Goal: Information Seeking & Learning: Learn about a topic

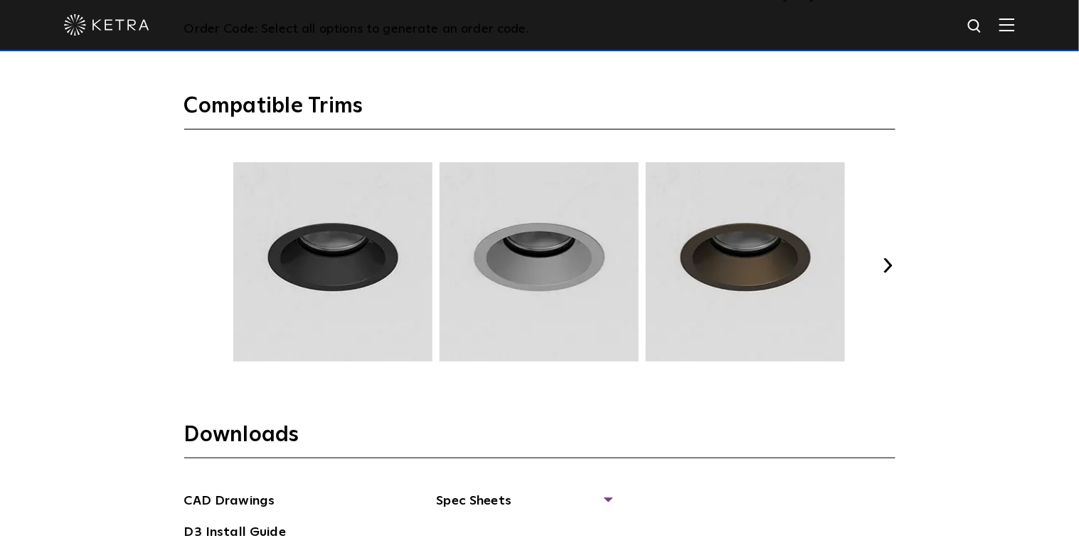
scroll to position [1821, 0]
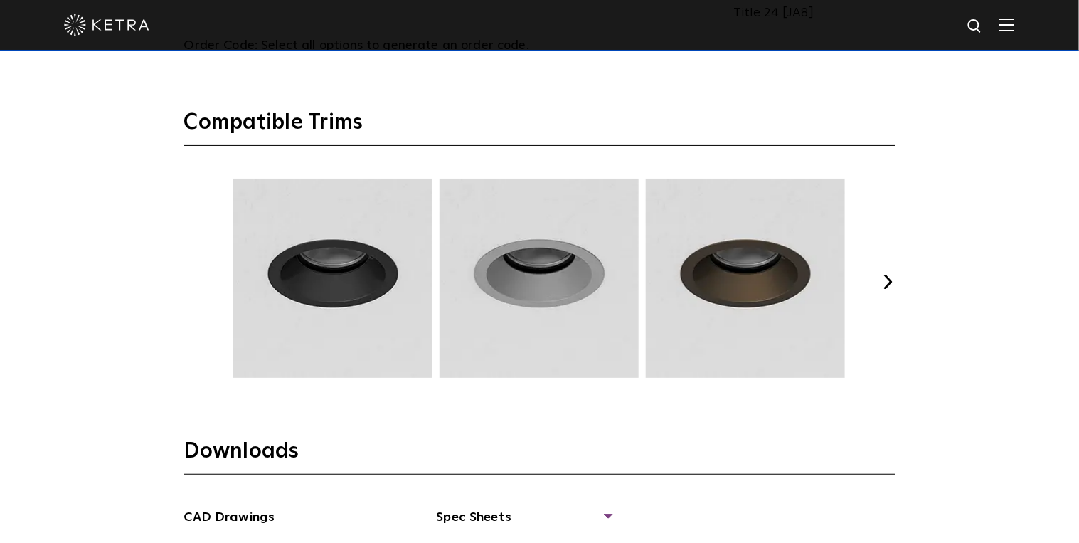
click at [893, 277] on button "Next" at bounding box center [888, 282] width 14 height 14
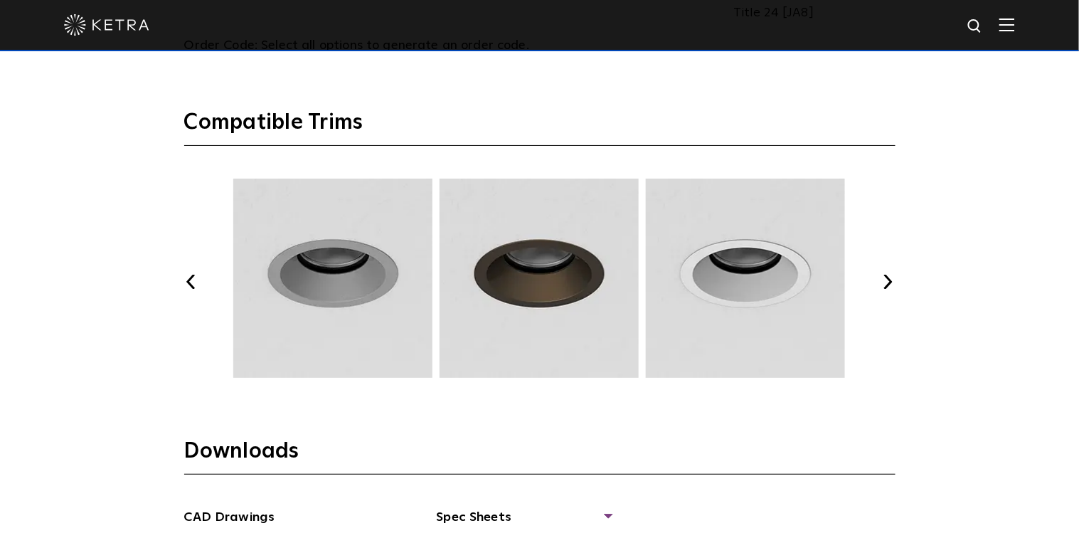
click at [193, 279] on button "Previous" at bounding box center [191, 282] width 14 height 14
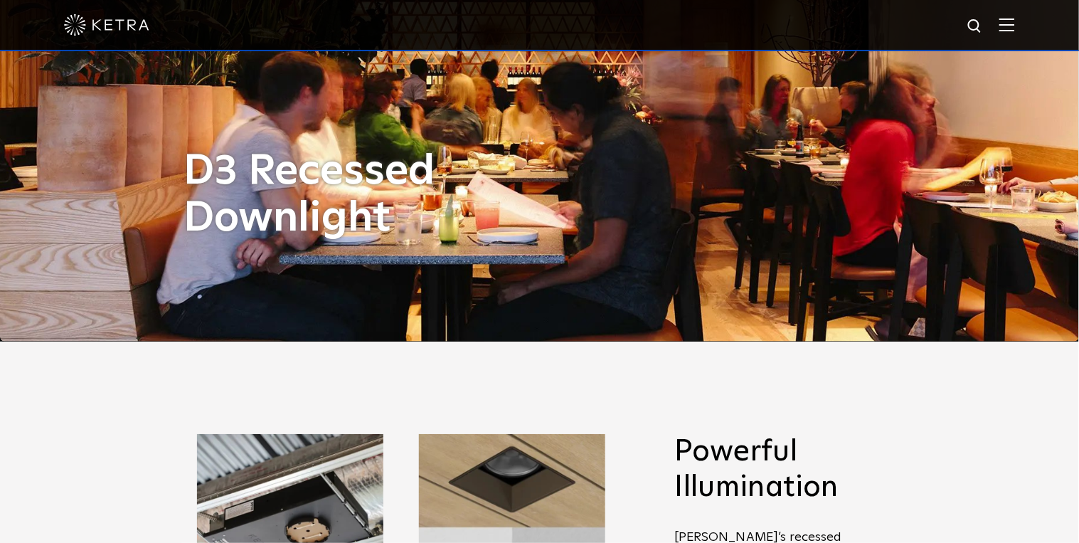
scroll to position [0, 0]
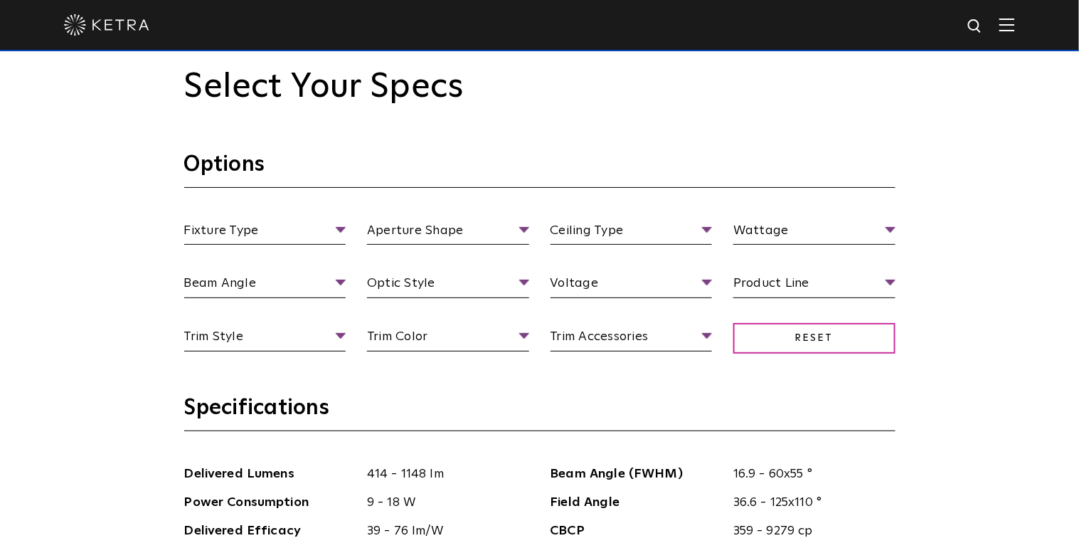
scroll to position [1252, 0]
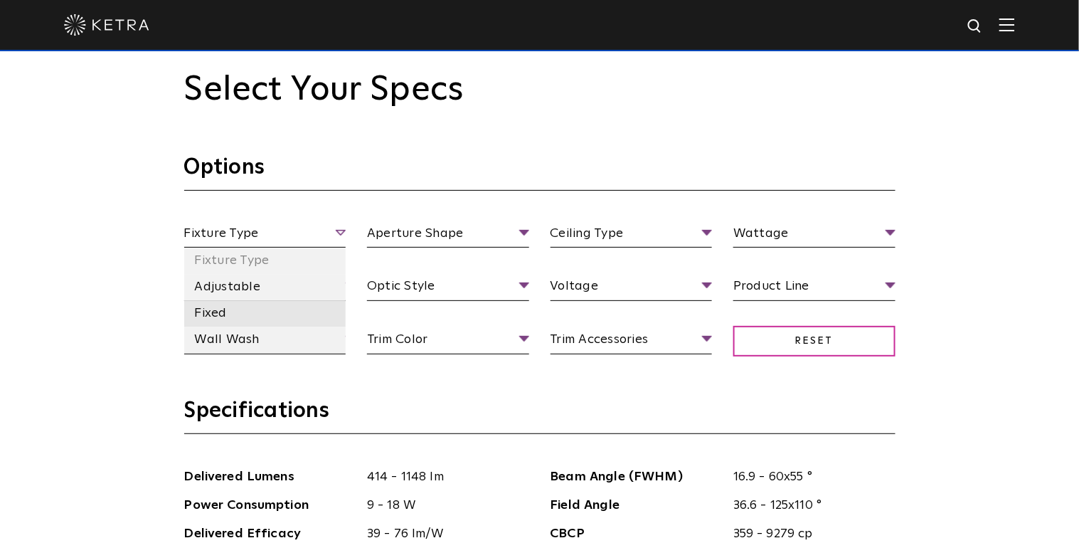
click at [250, 312] on li "Fixed" at bounding box center [265, 313] width 162 height 26
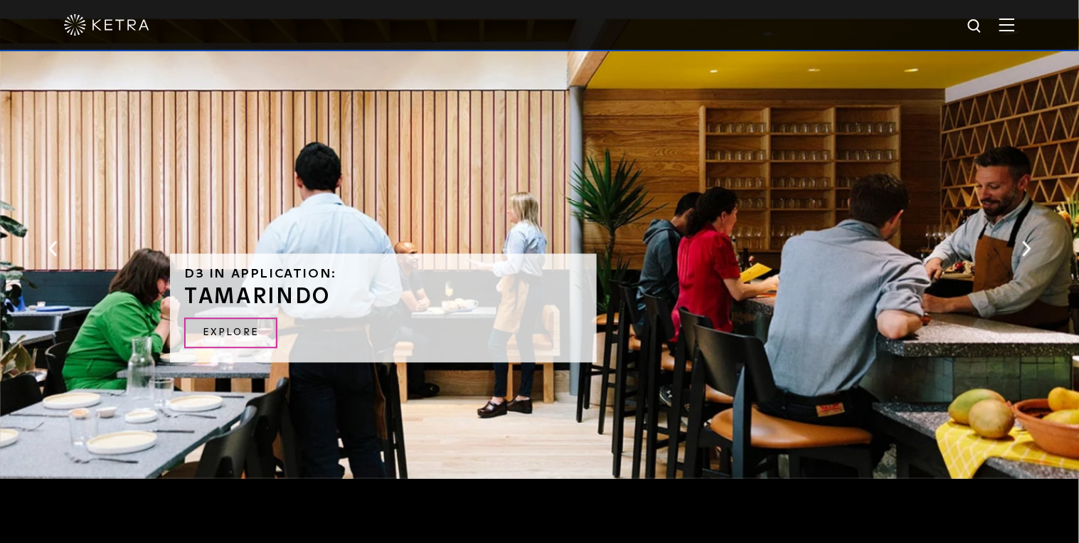
scroll to position [2674, 0]
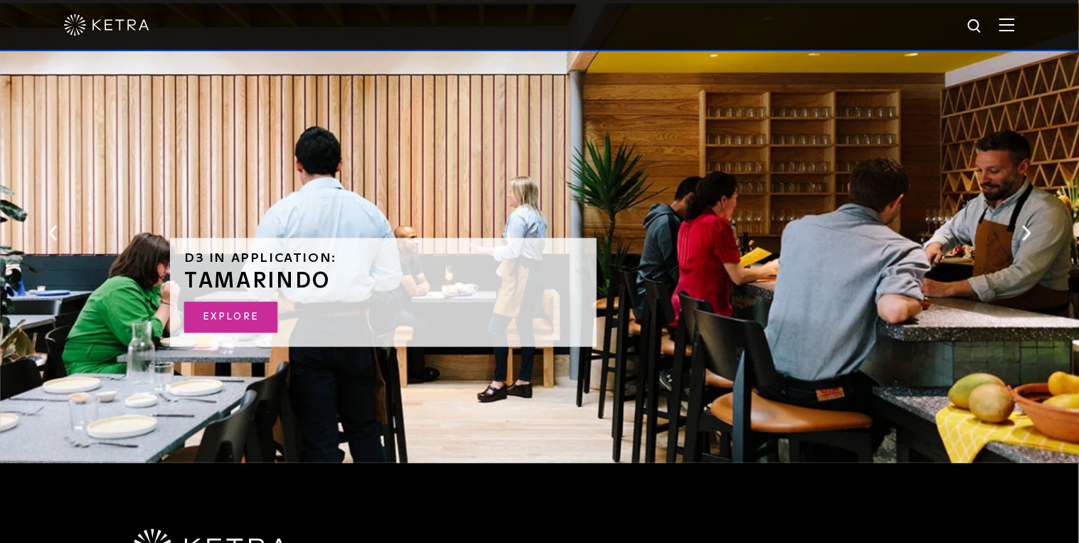
click at [232, 306] on link "Explore" at bounding box center [230, 317] width 93 height 31
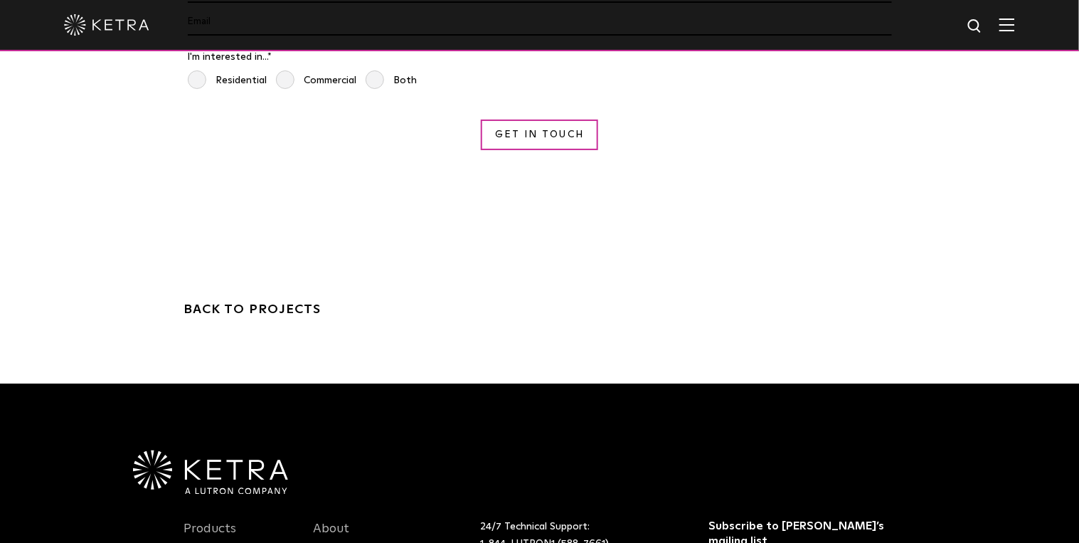
scroll to position [4358, 0]
